Goal: Navigation & Orientation: Find specific page/section

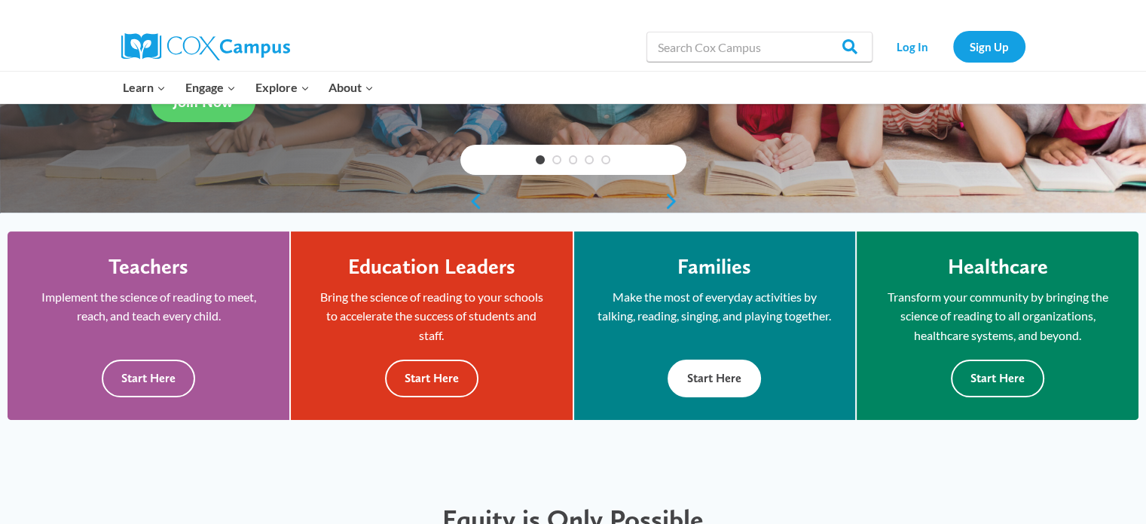
scroll to position [377, 0]
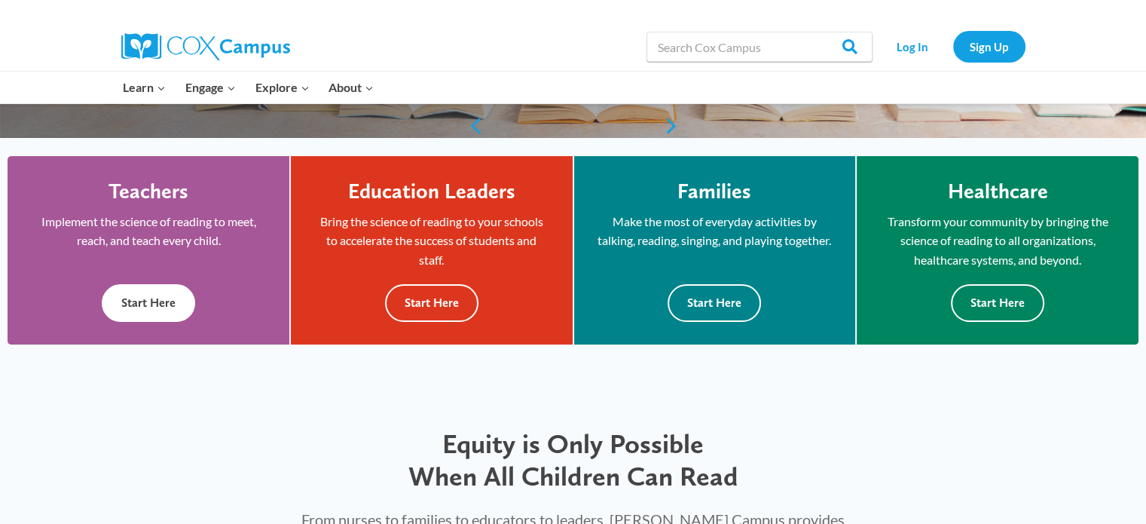
click at [142, 294] on button "Start Here" at bounding box center [148, 302] width 93 height 37
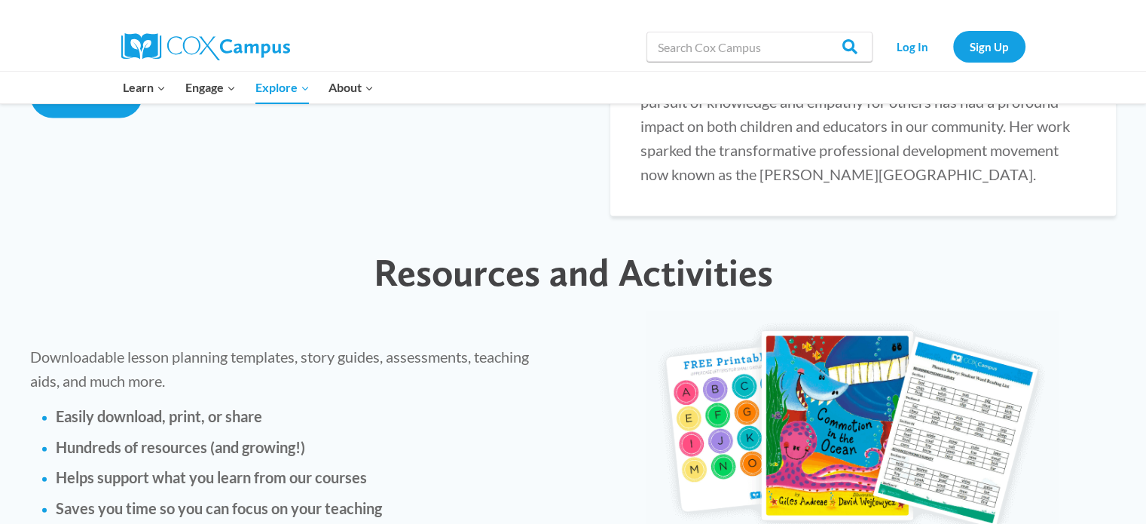
scroll to position [3391, 0]
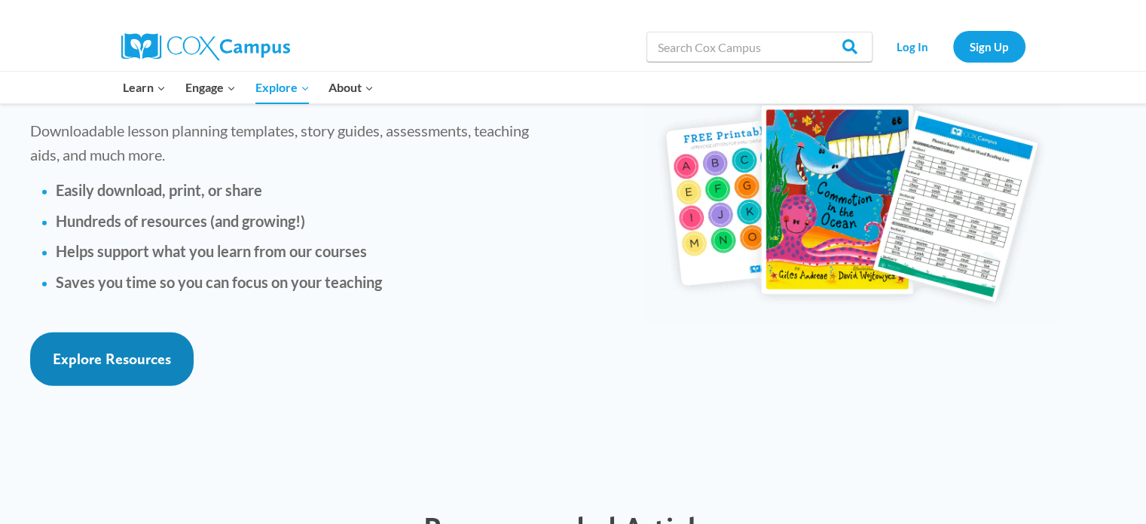
click at [133, 350] on span "Explore Resources" at bounding box center [112, 359] width 118 height 18
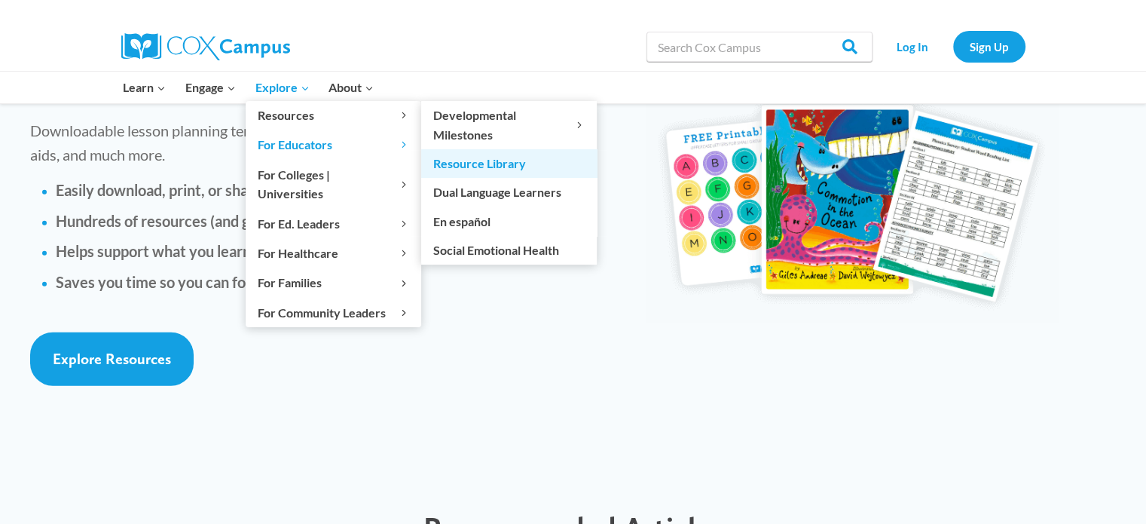
click at [494, 165] on link "Resource Library" at bounding box center [509, 163] width 176 height 29
